Goal: Transaction & Acquisition: Purchase product/service

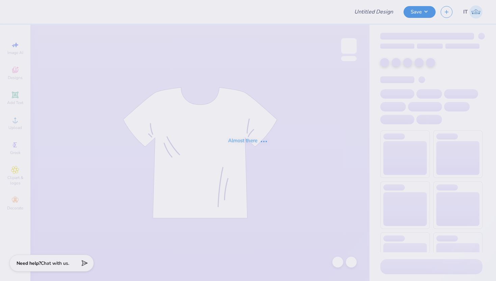
type input "parents formal #1"
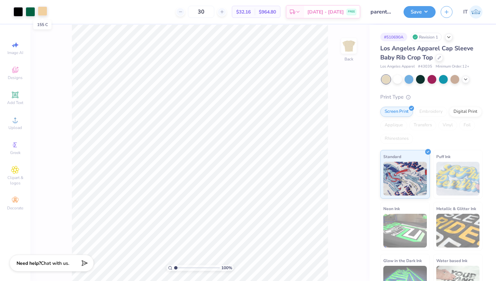
click at [44, 14] on div at bounding box center [42, 10] width 9 height 9
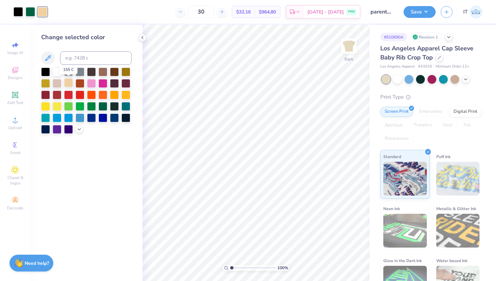
click at [67, 81] on div at bounding box center [68, 82] width 9 height 9
click at [69, 83] on div at bounding box center [68, 82] width 9 height 9
click at [79, 130] on icon at bounding box center [79, 128] width 5 height 5
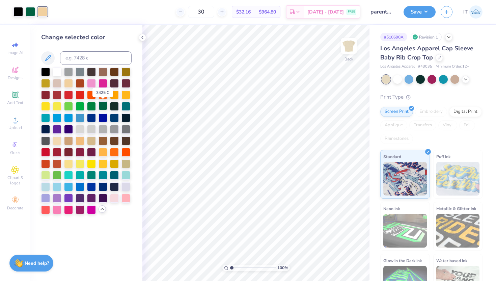
click at [100, 110] on div at bounding box center [103, 105] width 9 height 9
click at [40, 12] on div at bounding box center [42, 10] width 9 height 9
click at [49, 56] on icon at bounding box center [48, 58] width 8 height 8
click at [43, 13] on div at bounding box center [42, 11] width 9 height 9
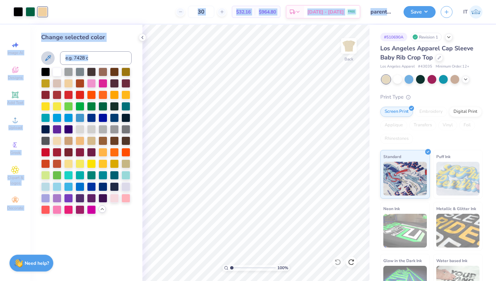
click at [182, 98] on div "Art colors 30 $32.16 Per Item $964.80 Total Est. Delivery [DATE] - [DATE] FREE …" at bounding box center [248, 140] width 496 height 281
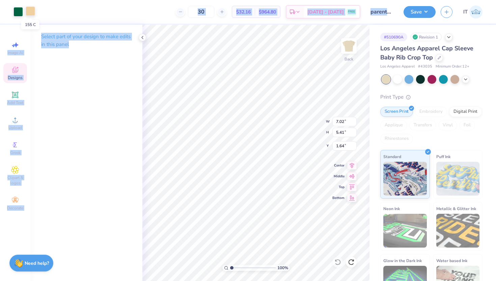
click at [31, 13] on div at bounding box center [30, 10] width 9 height 9
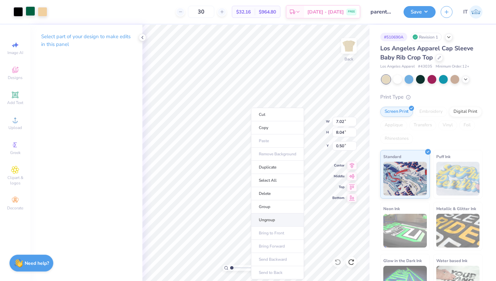
click at [276, 217] on li "Ungroup" at bounding box center [277, 219] width 53 height 13
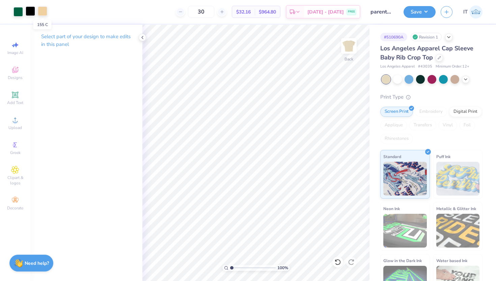
click at [42, 13] on div at bounding box center [42, 10] width 9 height 9
